Goal: Information Seeking & Learning: Find specific page/section

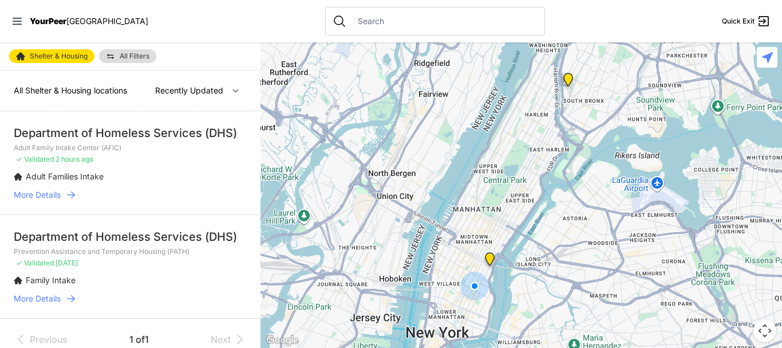
select select "nearby"
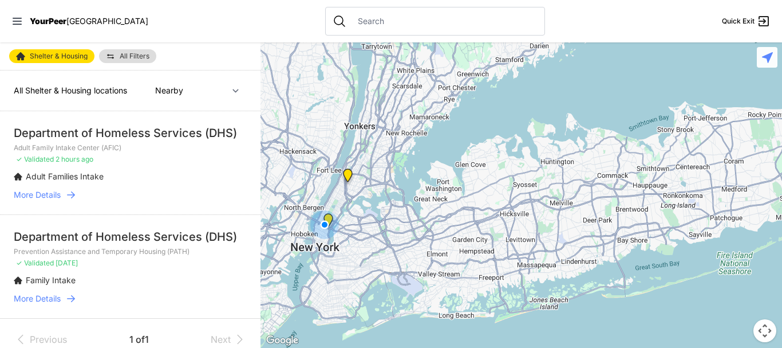
drag, startPoint x: 674, startPoint y: 233, endPoint x: 498, endPoint y: 230, distance: 176.5
click at [498, 230] on div at bounding box center [522, 194] width 522 height 305
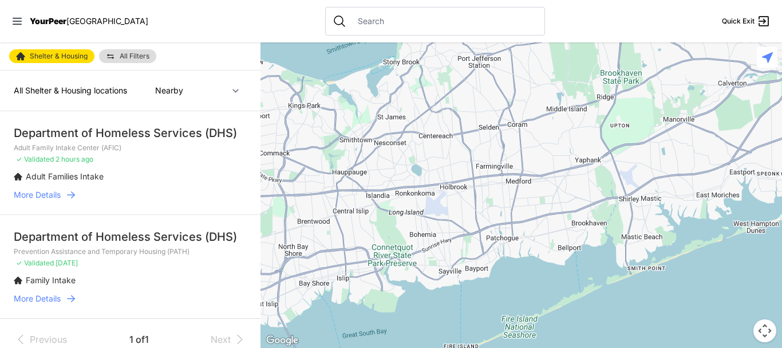
drag, startPoint x: 705, startPoint y: 214, endPoint x: 398, endPoint y: 255, distance: 309.9
click at [398, 255] on div at bounding box center [522, 194] width 522 height 305
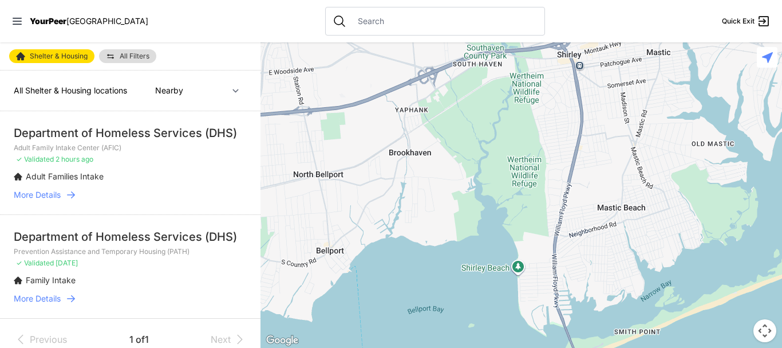
drag, startPoint x: 614, startPoint y: 247, endPoint x: 598, endPoint y: 127, distance: 121.9
click at [598, 127] on div at bounding box center [522, 194] width 522 height 305
click at [354, 23] on input "text" at bounding box center [444, 20] width 187 height 11
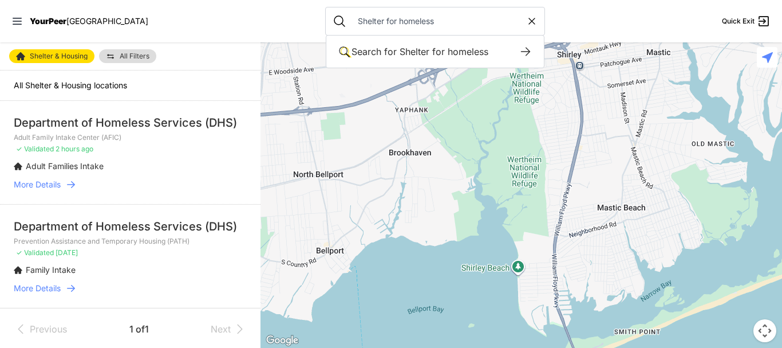
type input "Shelter for homeless"
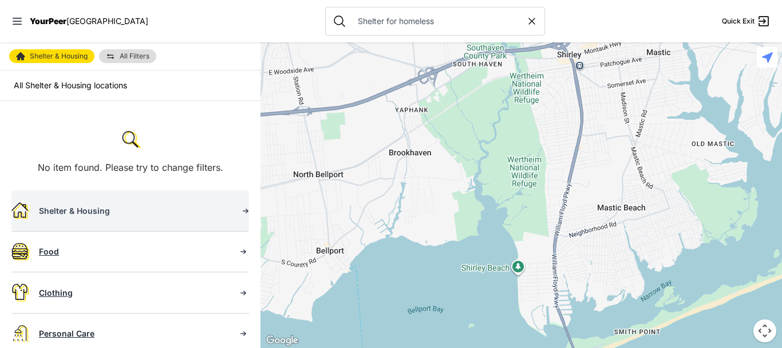
click at [88, 207] on div "Shelter & Housing" at bounding box center [134, 210] width 190 height 11
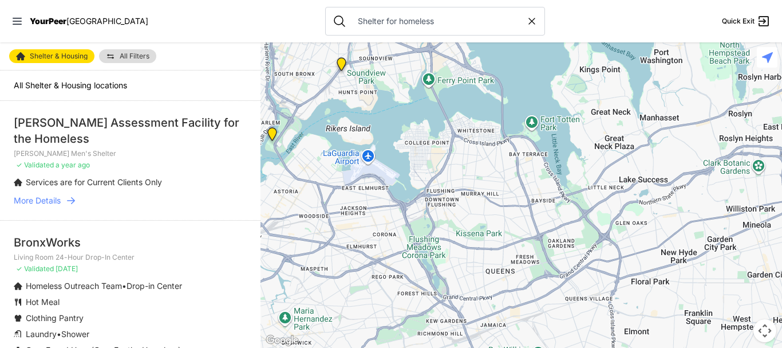
drag, startPoint x: 647, startPoint y: 188, endPoint x: 387, endPoint y: 168, distance: 261.4
click at [387, 168] on div at bounding box center [522, 194] width 522 height 305
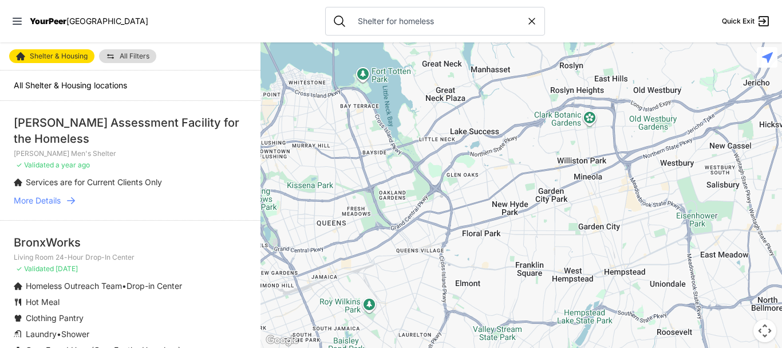
drag, startPoint x: 455, startPoint y: 199, endPoint x: 388, endPoint y: 170, distance: 72.6
click at [388, 170] on div at bounding box center [522, 194] width 522 height 305
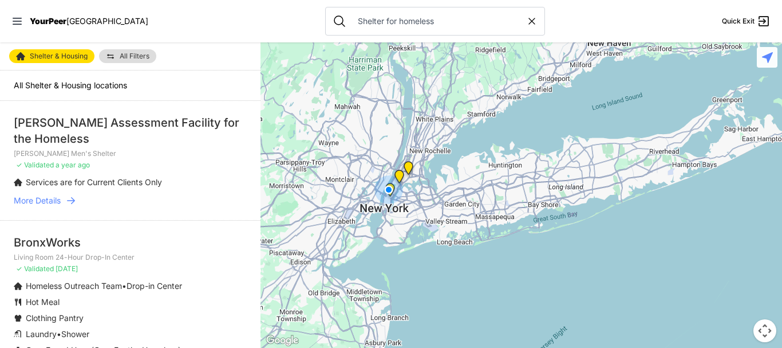
drag, startPoint x: 646, startPoint y: 179, endPoint x: 619, endPoint y: 188, distance: 28.4
click at [619, 188] on div at bounding box center [522, 194] width 522 height 305
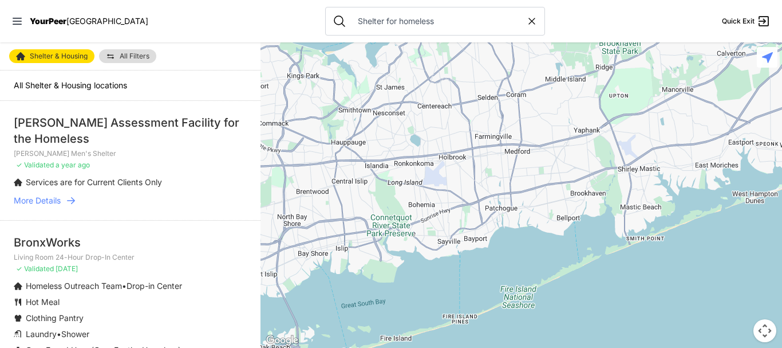
click at [619, 188] on div at bounding box center [522, 194] width 522 height 305
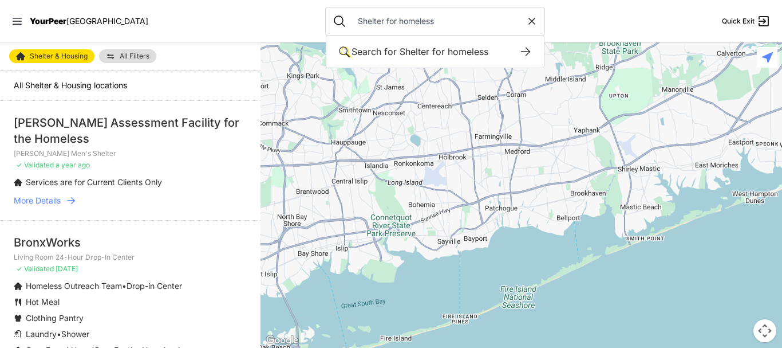
click at [401, 19] on input "Shelter for homeless" at bounding box center [438, 20] width 175 height 11
select select "recentlyUpdated"
